Goal: Information Seeking & Learning: Learn about a topic

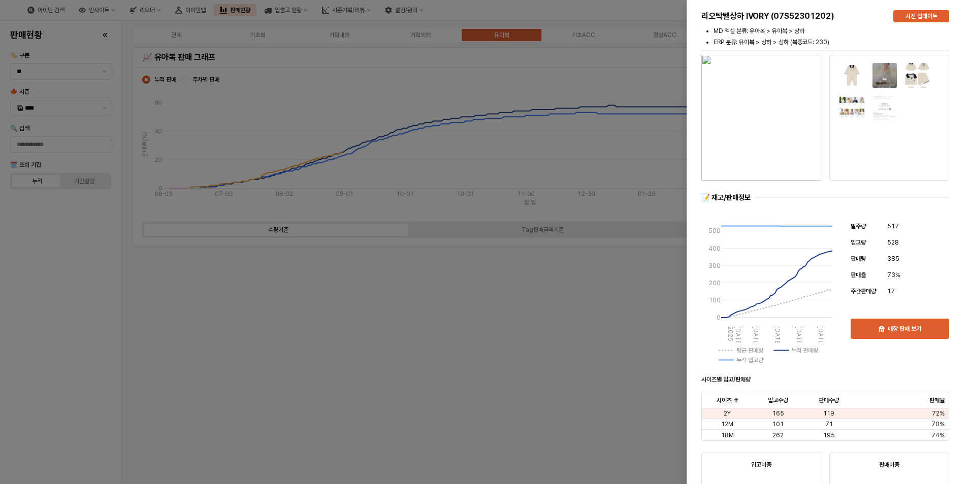
scroll to position [3087, 0]
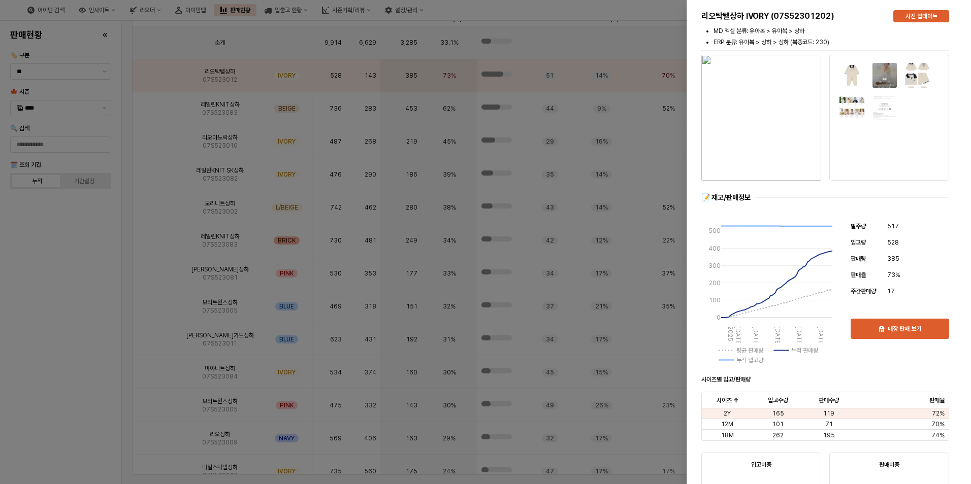
click at [47, 307] on div at bounding box center [485, 242] width 971 height 484
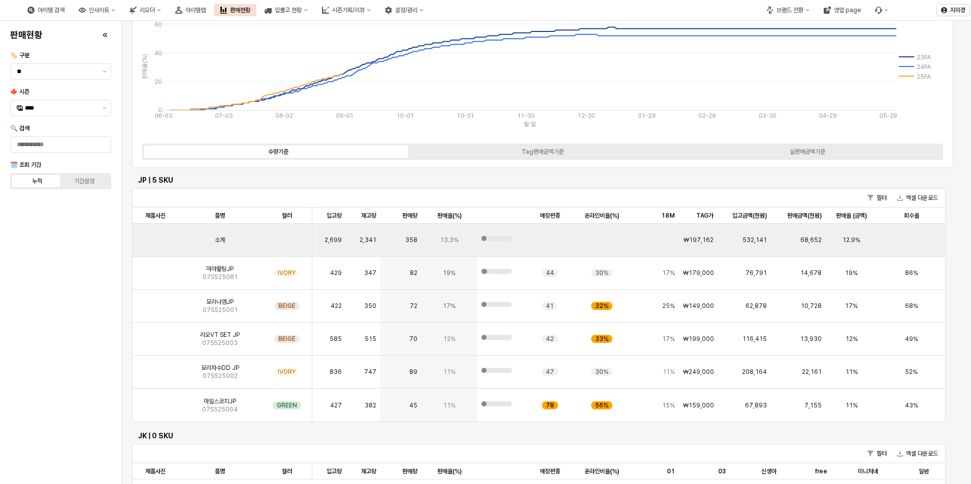
scroll to position [0, 0]
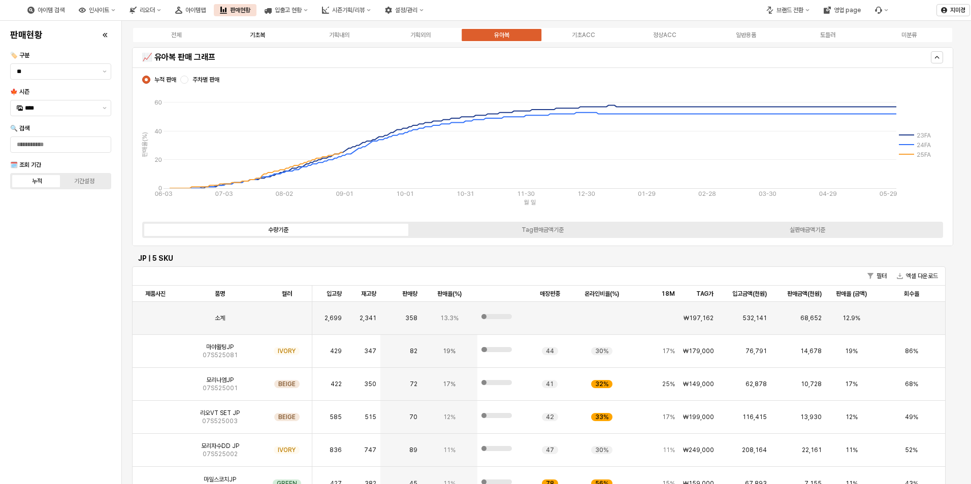
click at [251, 35] on div "기초복" at bounding box center [257, 34] width 15 height 7
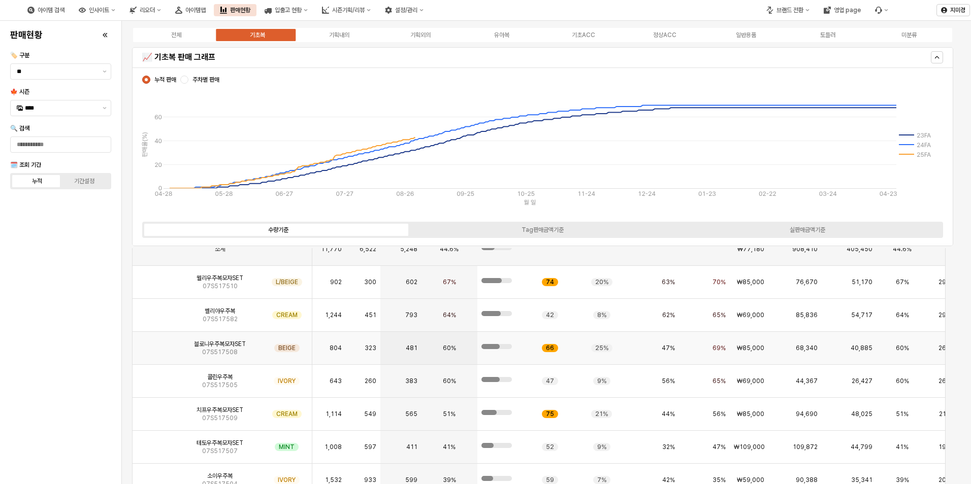
scroll to position [1574, 0]
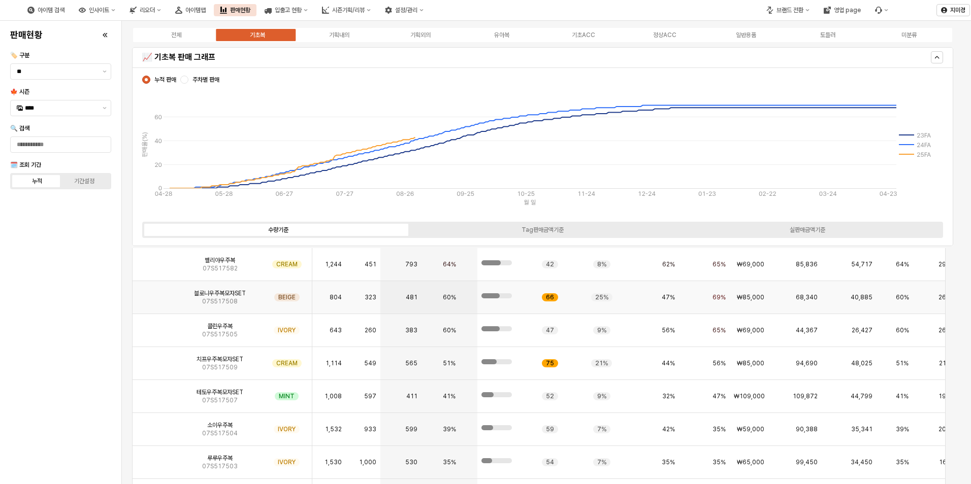
click at [155, 293] on img "App Frame" at bounding box center [155, 293] width 0 height 0
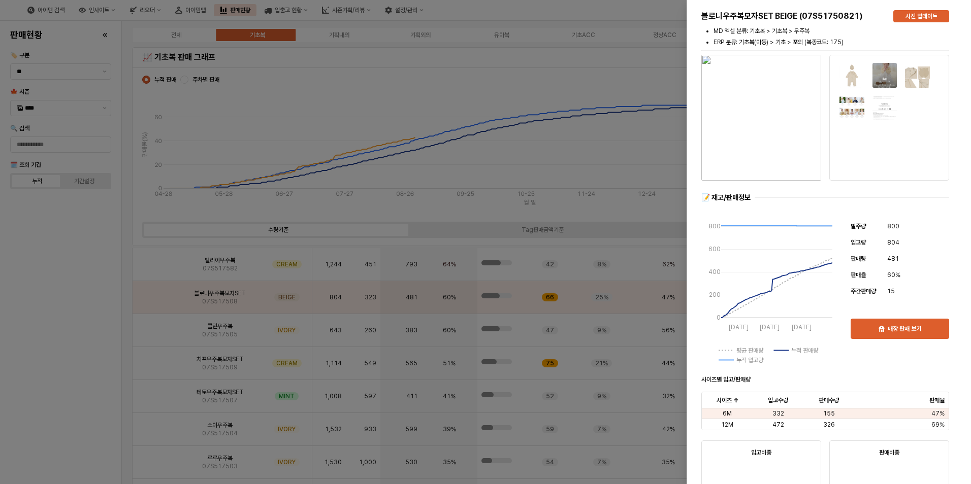
click at [157, 269] on div at bounding box center [485, 242] width 971 height 484
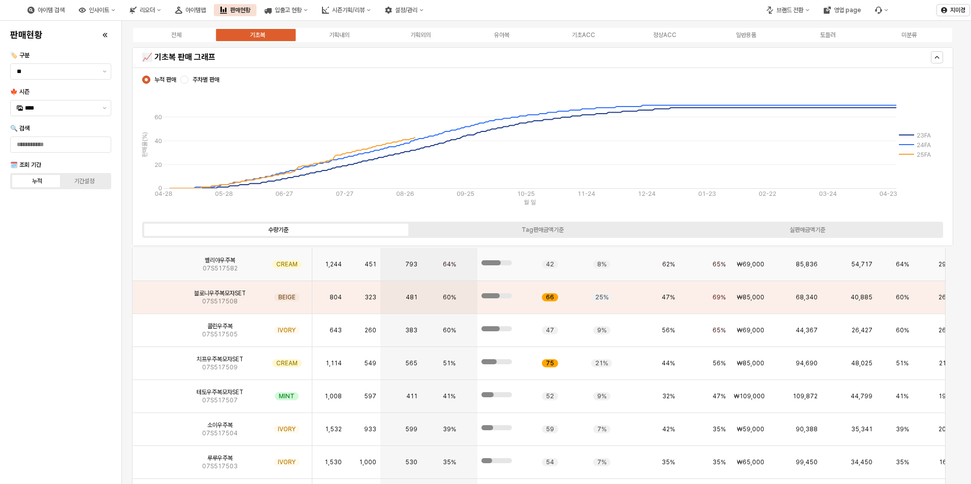
click at [155, 260] on img "App Frame" at bounding box center [155, 260] width 0 height 0
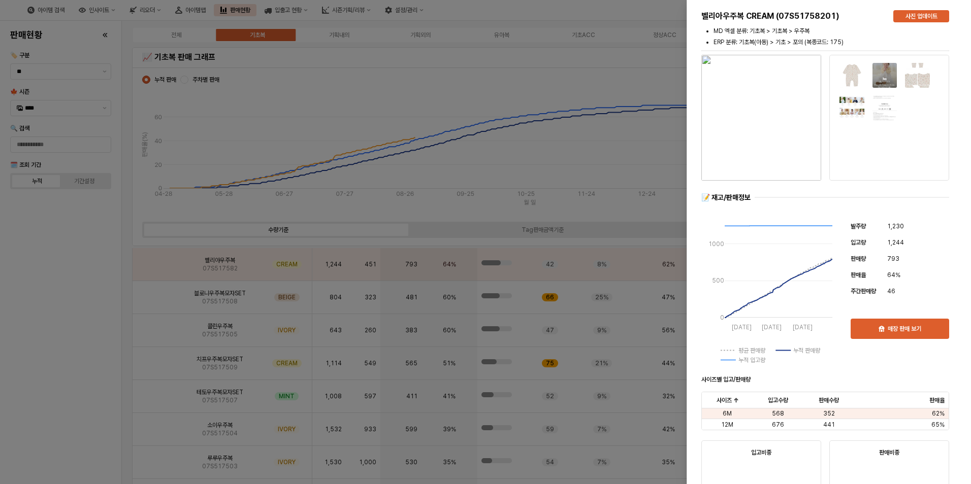
click at [92, 339] on div at bounding box center [485, 242] width 971 height 484
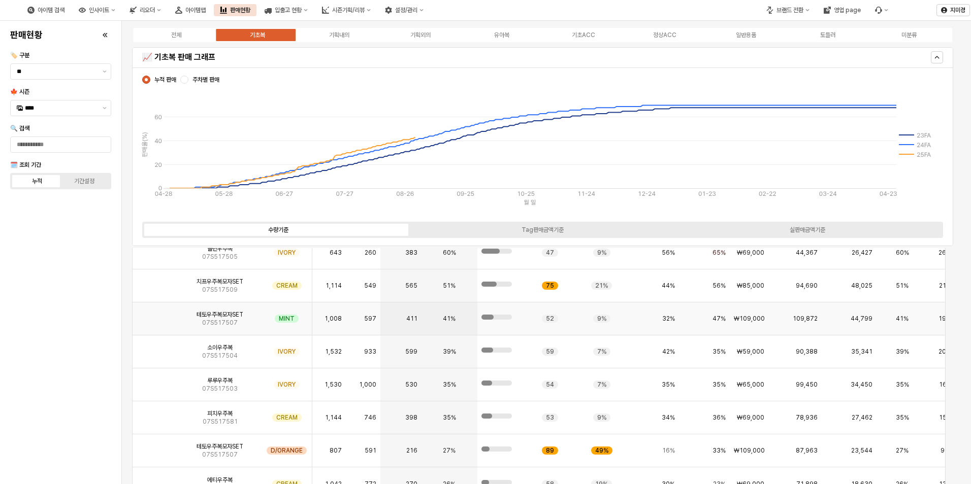
scroll to position [1676, 0]
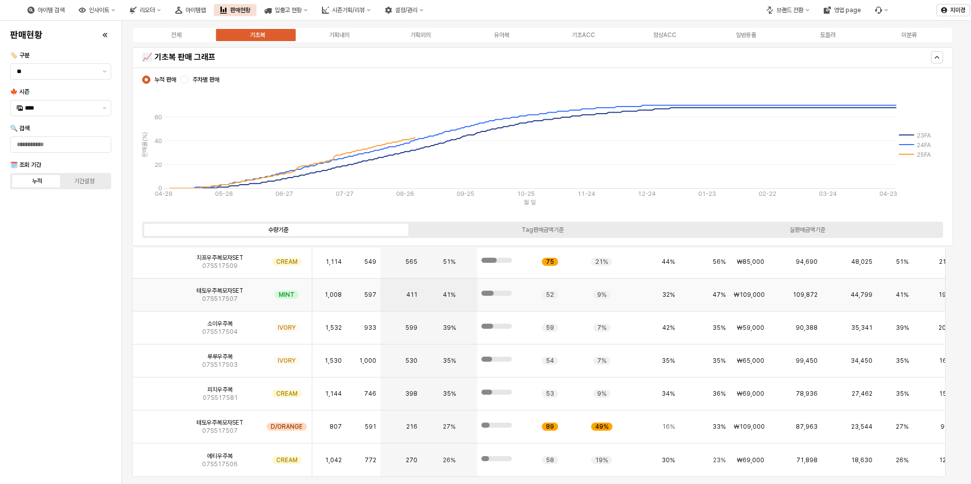
click at [155, 291] on img "App Frame" at bounding box center [155, 291] width 0 height 0
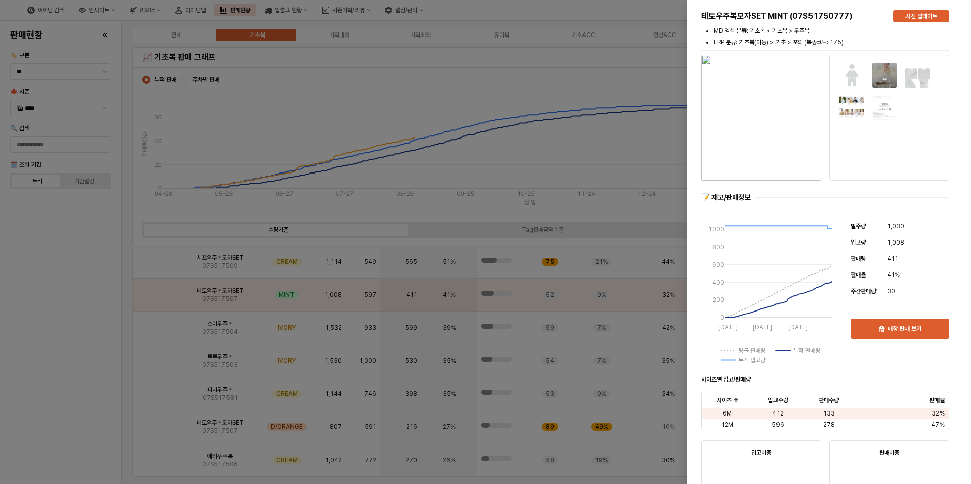
click at [97, 366] on div at bounding box center [485, 242] width 971 height 484
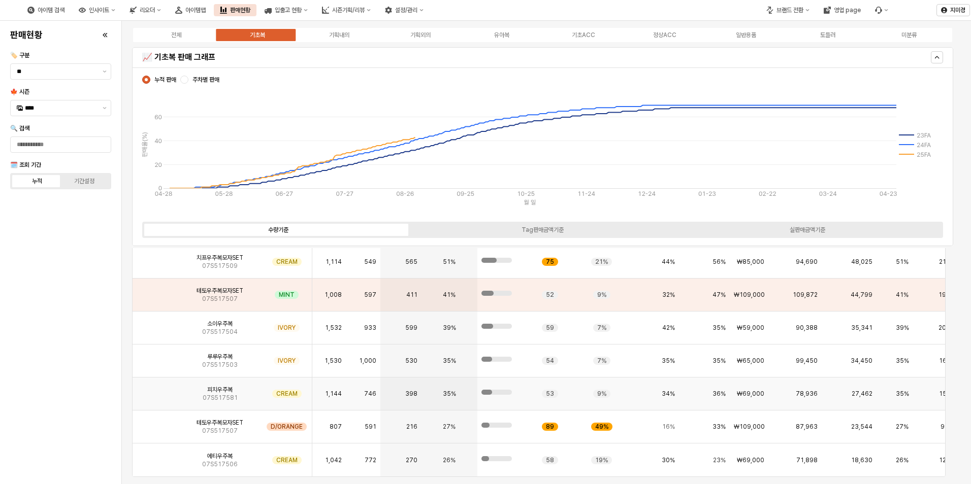
click at [155, 390] on img "App Frame" at bounding box center [155, 390] width 0 height 0
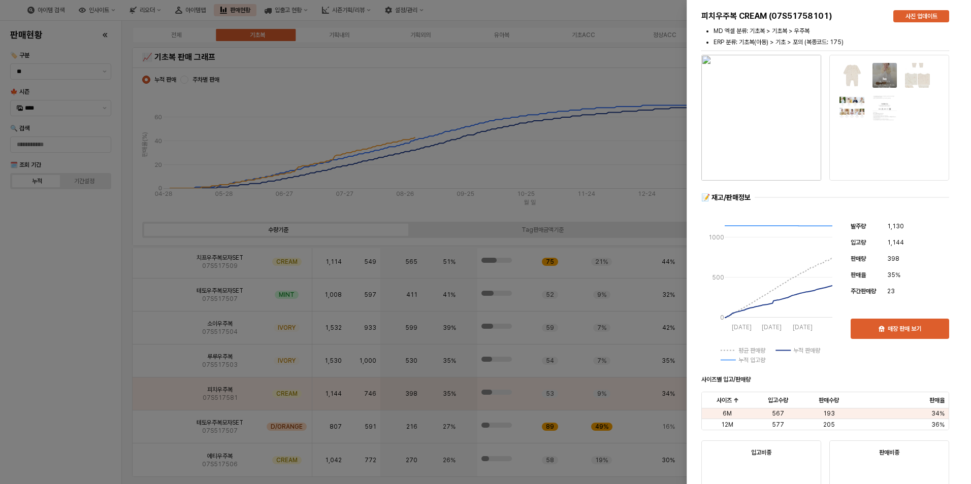
click at [76, 391] on div at bounding box center [485, 242] width 971 height 484
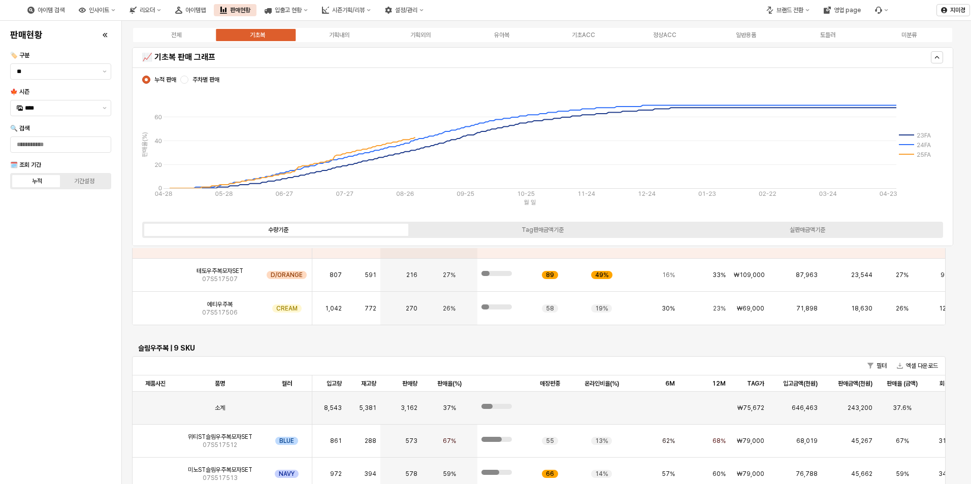
scroll to position [1828, 0]
click at [155, 304] on img "App Frame" at bounding box center [155, 304] width 0 height 0
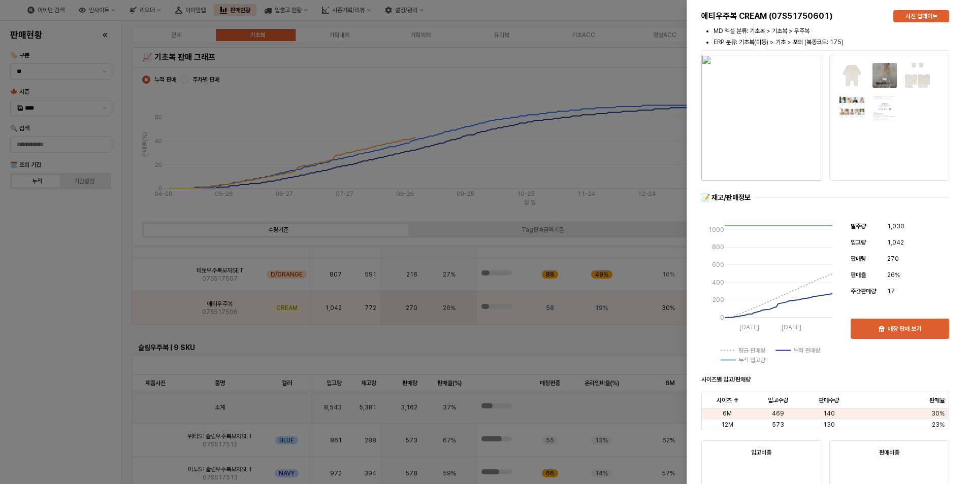
click at [102, 351] on div at bounding box center [485, 242] width 971 height 484
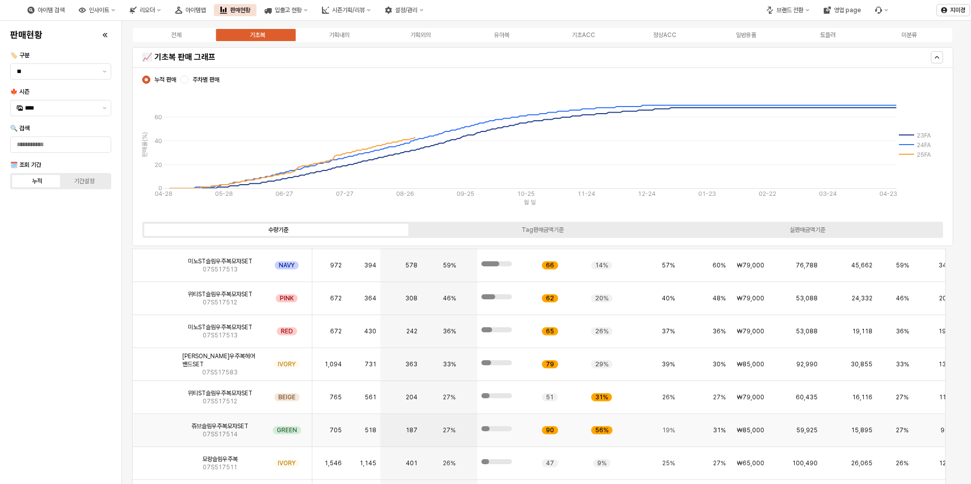
scroll to position [2082, 0]
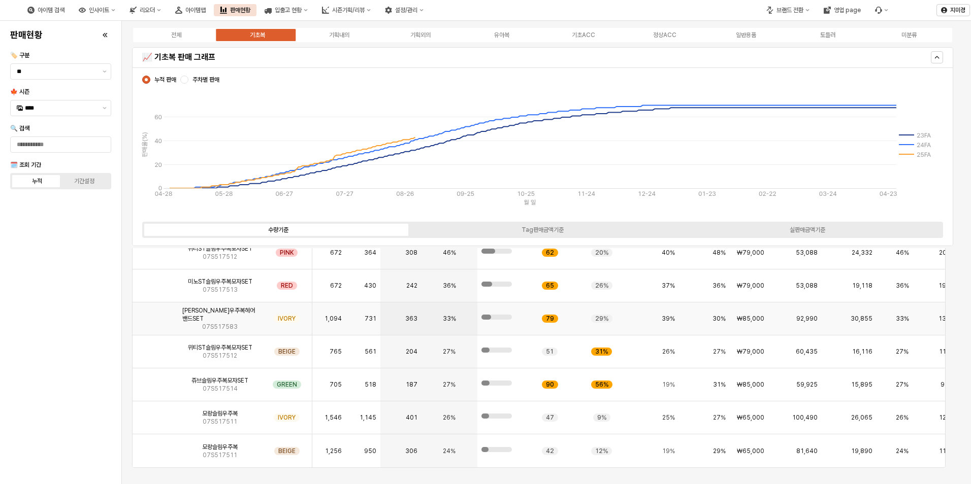
click at [155, 315] on img "App Frame" at bounding box center [155, 315] width 0 height 0
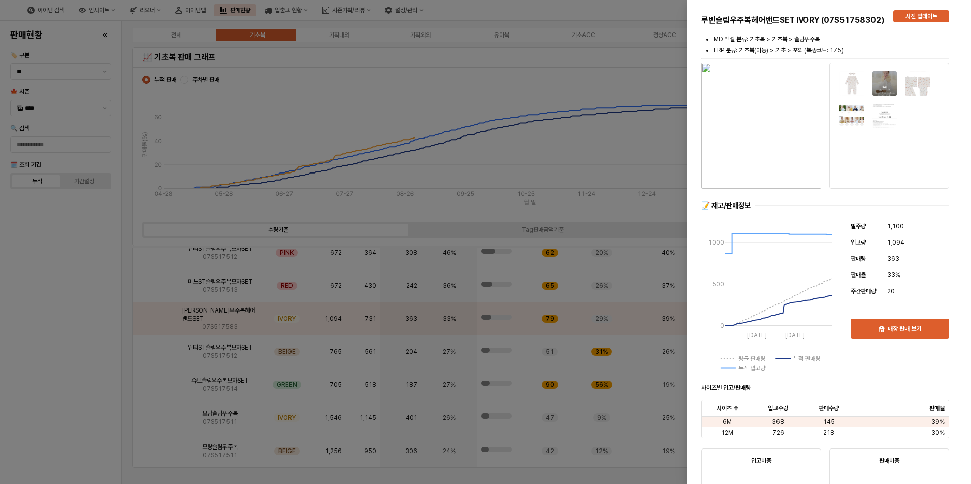
click at [92, 386] on div at bounding box center [485, 242] width 971 height 484
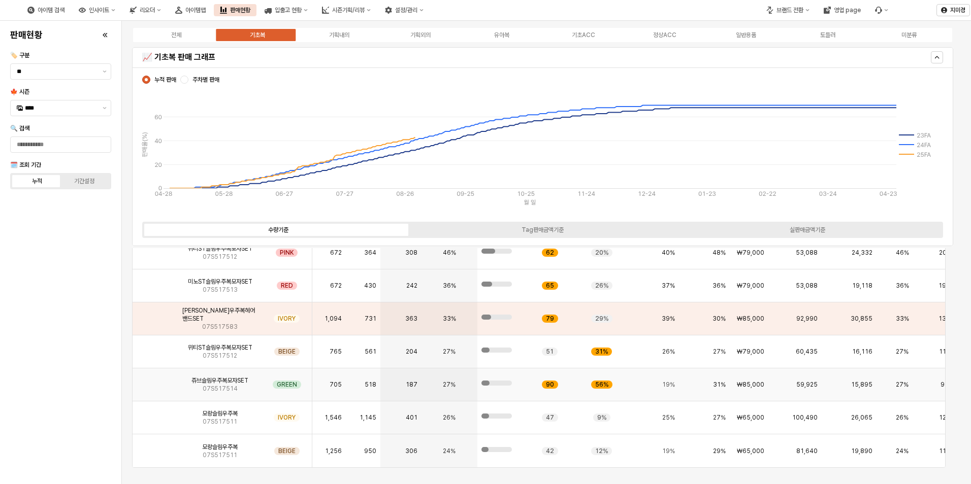
click at [155, 381] on img "App Frame" at bounding box center [155, 381] width 0 height 0
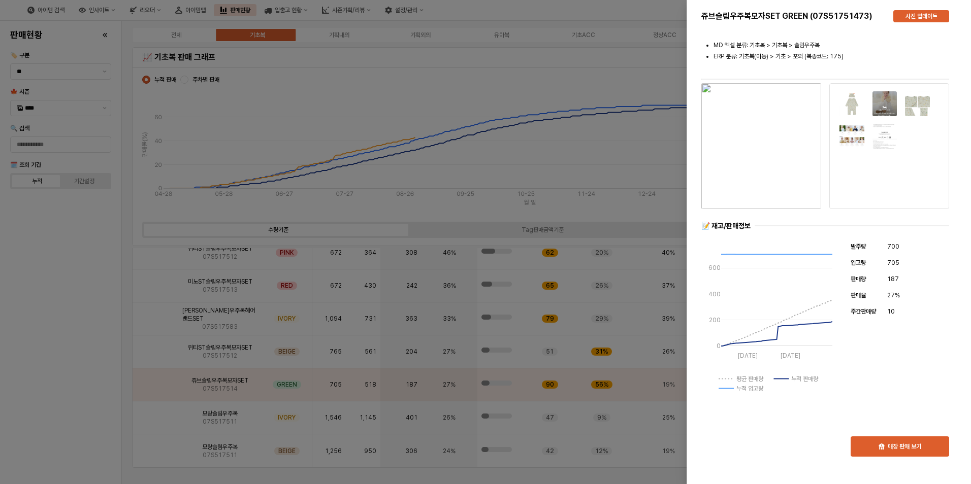
click at [89, 370] on div at bounding box center [485, 242] width 971 height 484
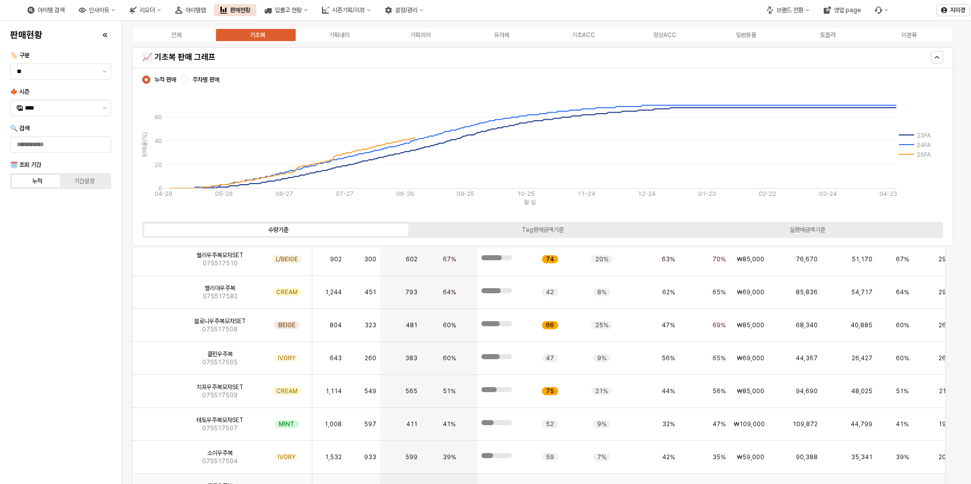
scroll to position [1523, 0]
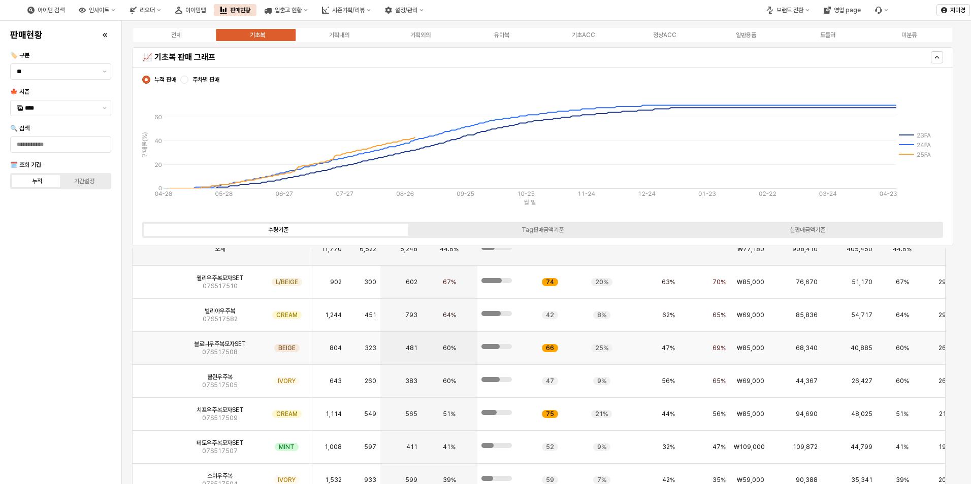
click at [155, 344] on img "App Frame" at bounding box center [155, 344] width 0 height 0
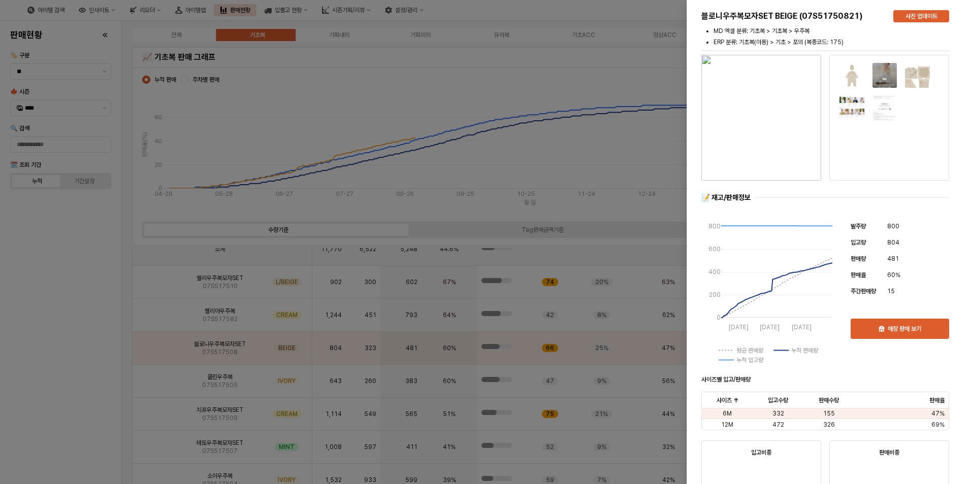
click at [82, 366] on div at bounding box center [485, 242] width 971 height 484
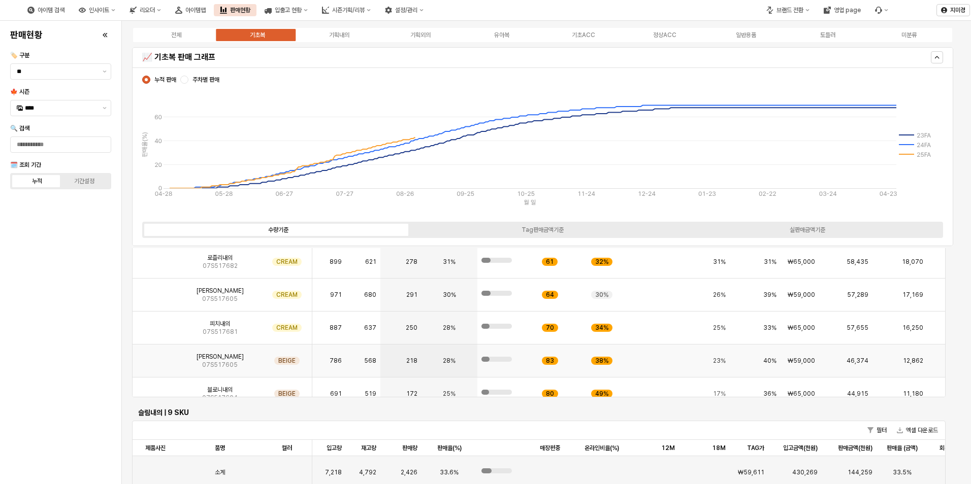
scroll to position [51, 0]
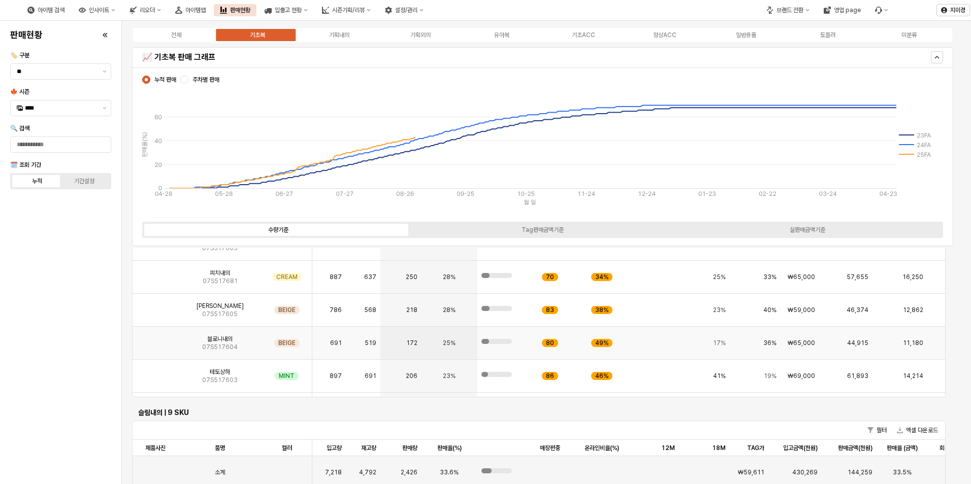
click at [155, 339] on img "App Frame" at bounding box center [155, 339] width 0 height 0
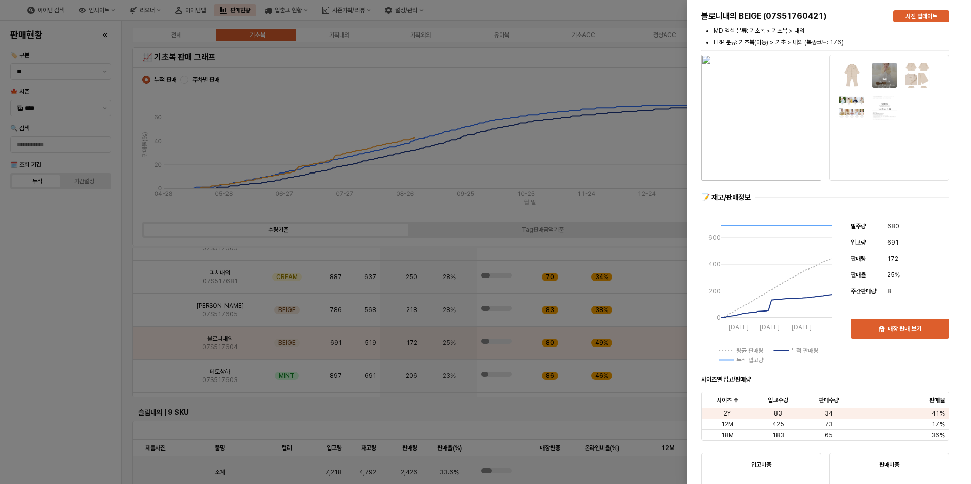
click at [63, 346] on div at bounding box center [485, 242] width 971 height 484
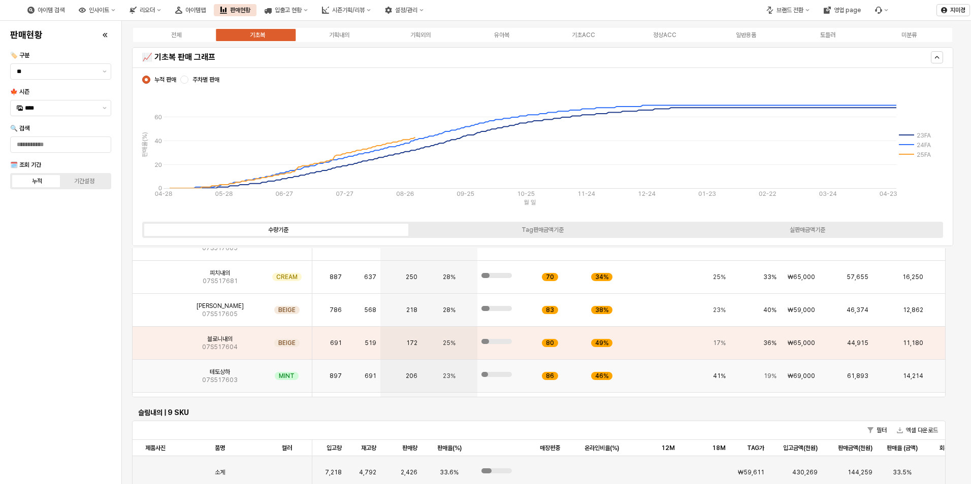
click at [155, 372] on img "App Frame" at bounding box center [155, 372] width 0 height 0
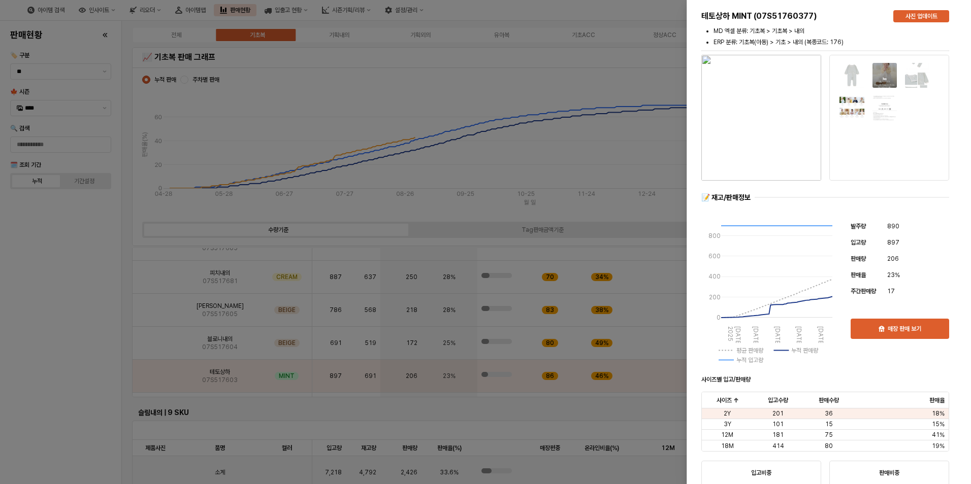
click at [63, 379] on div at bounding box center [485, 242] width 971 height 484
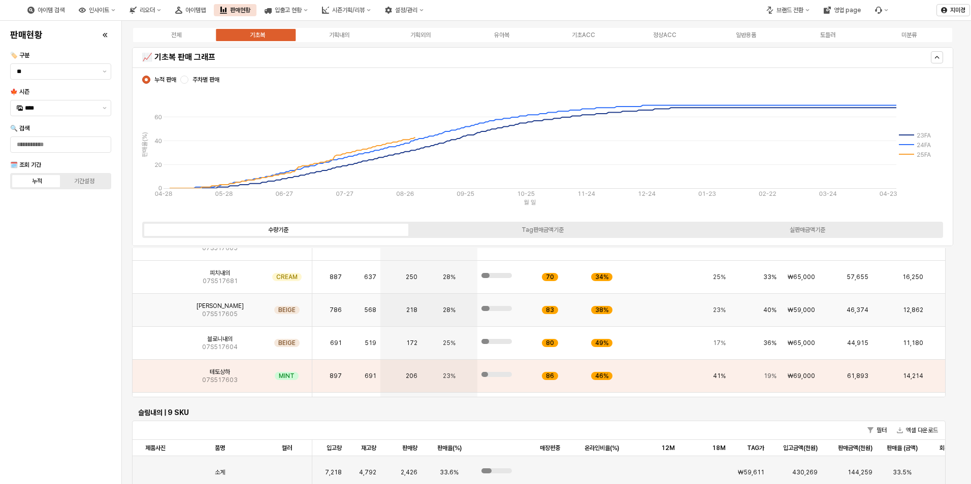
click at [155, 306] on img "App Frame" at bounding box center [155, 306] width 0 height 0
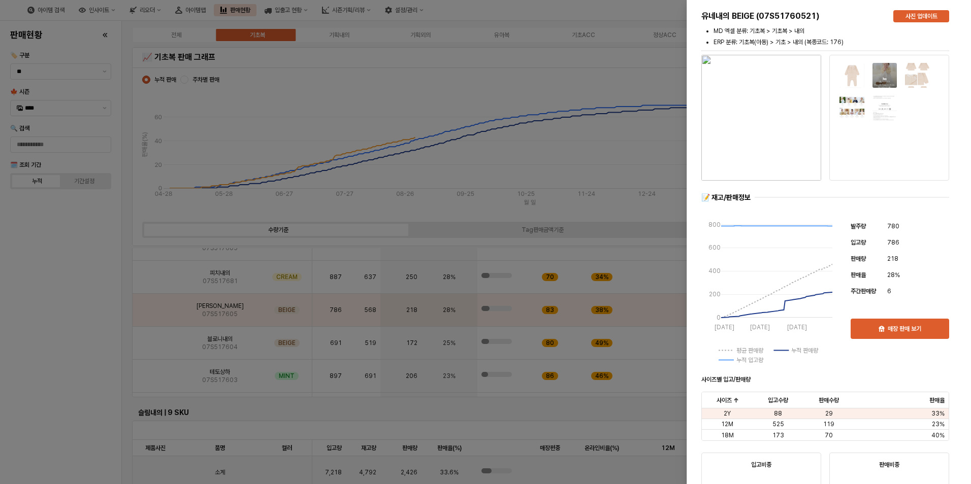
click at [71, 358] on div at bounding box center [485, 242] width 971 height 484
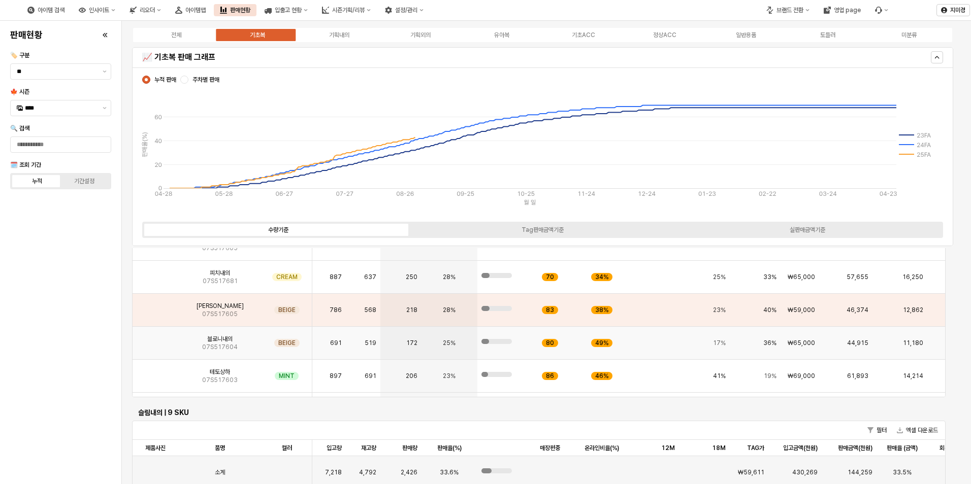
scroll to position [0, 0]
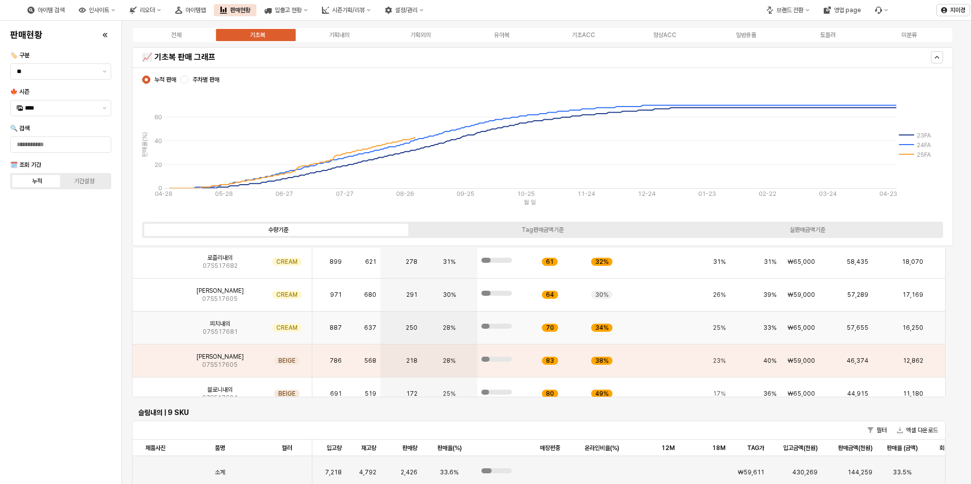
click at [155, 324] on img "App Frame" at bounding box center [155, 324] width 0 height 0
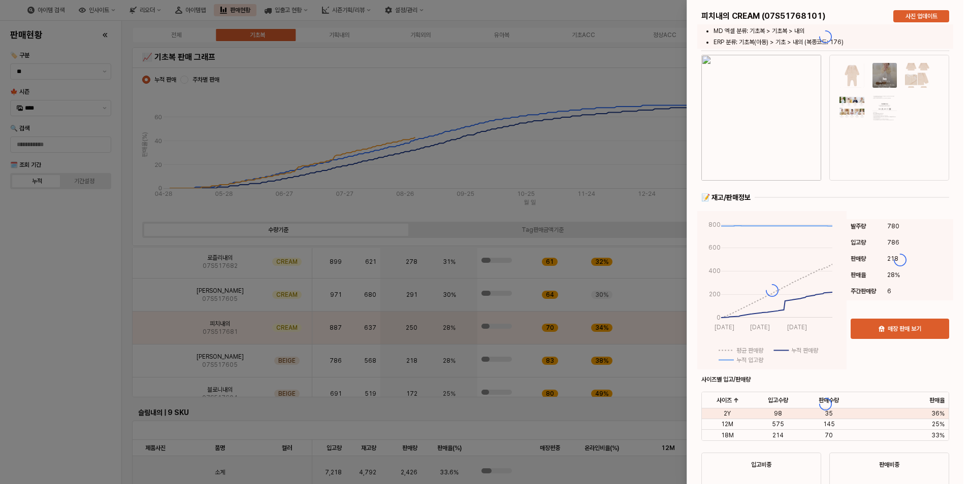
click at [84, 364] on div at bounding box center [485, 242] width 971 height 484
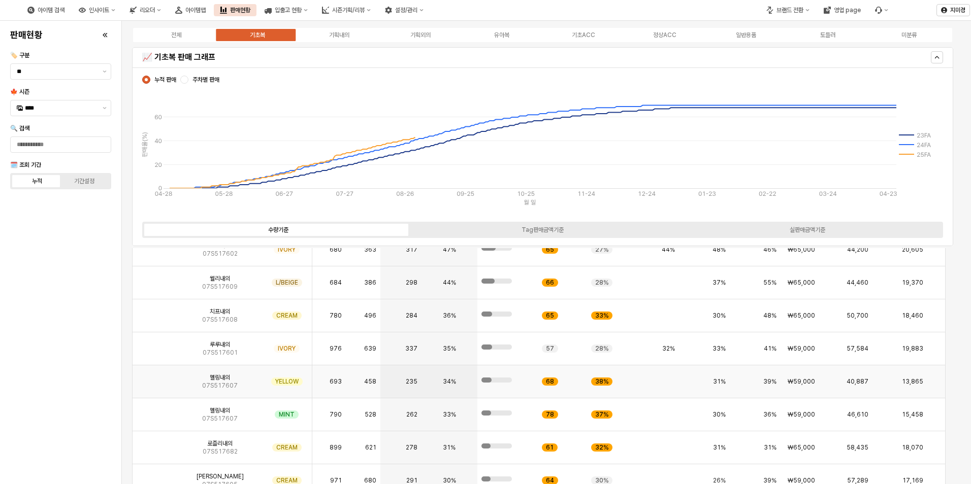
scroll to position [2640, 0]
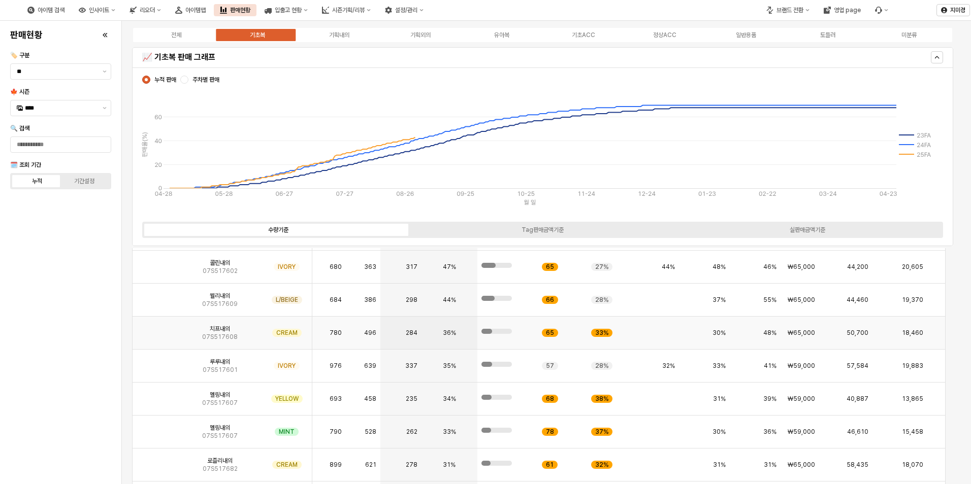
click at [155, 329] on img "App Frame" at bounding box center [155, 329] width 0 height 0
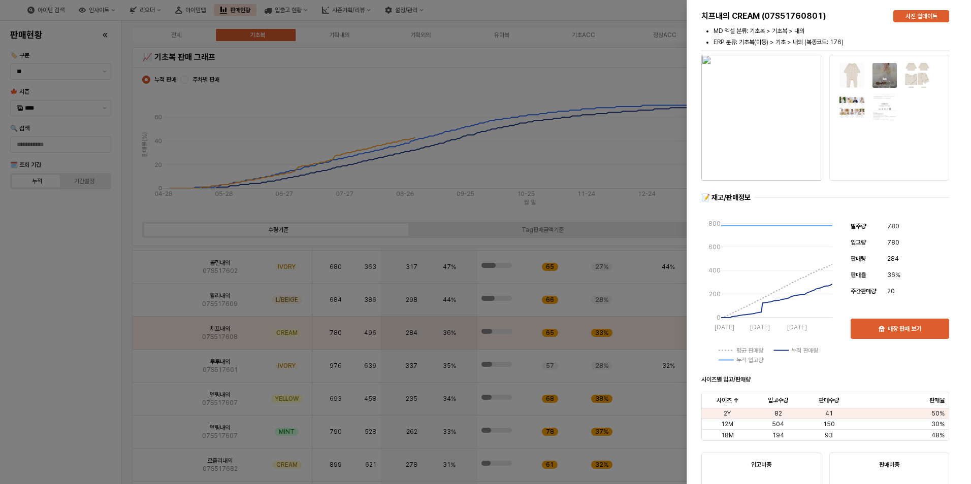
click at [74, 372] on div at bounding box center [485, 242] width 971 height 484
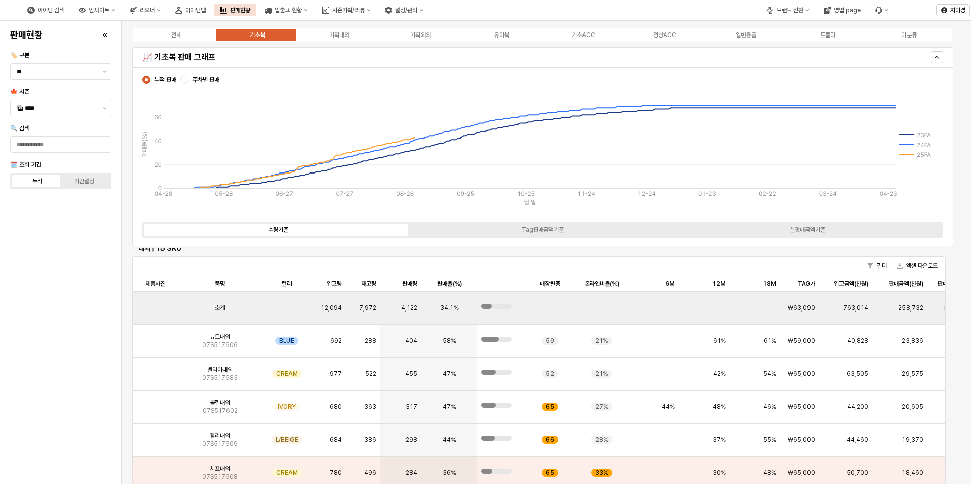
scroll to position [2488, 0]
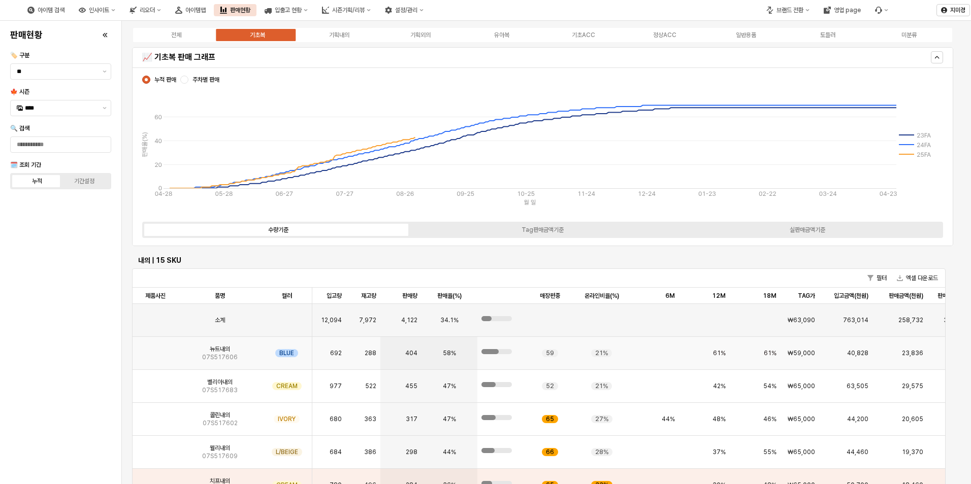
click at [155, 349] on img "App Frame" at bounding box center [155, 349] width 0 height 0
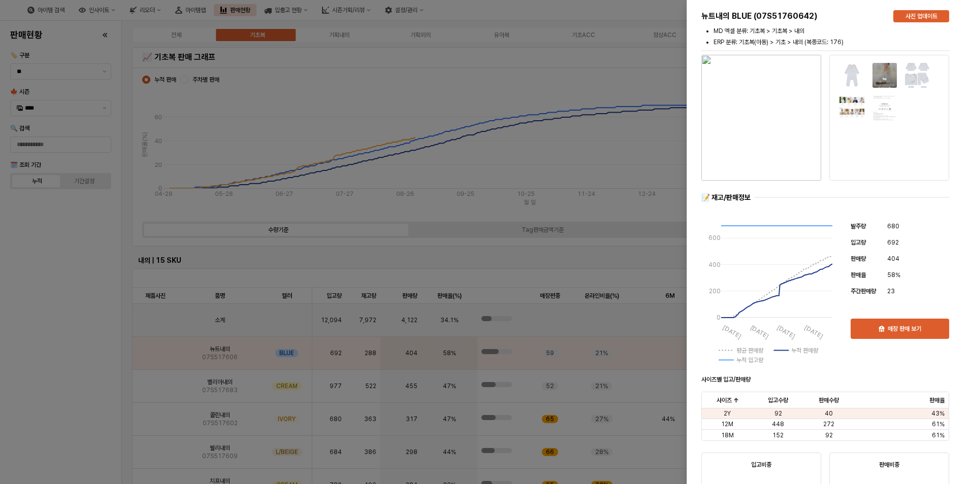
click at [54, 388] on div at bounding box center [485, 242] width 971 height 484
